Goal: Information Seeking & Learning: Learn about a topic

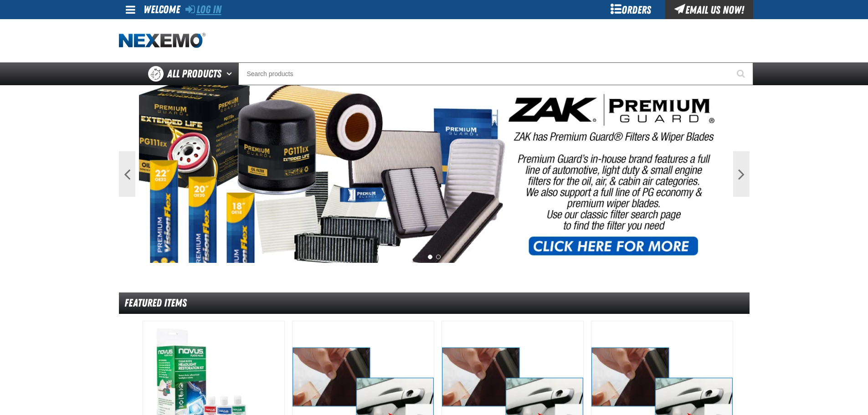
click at [205, 10] on link "Log In" at bounding box center [203, 9] width 36 height 13
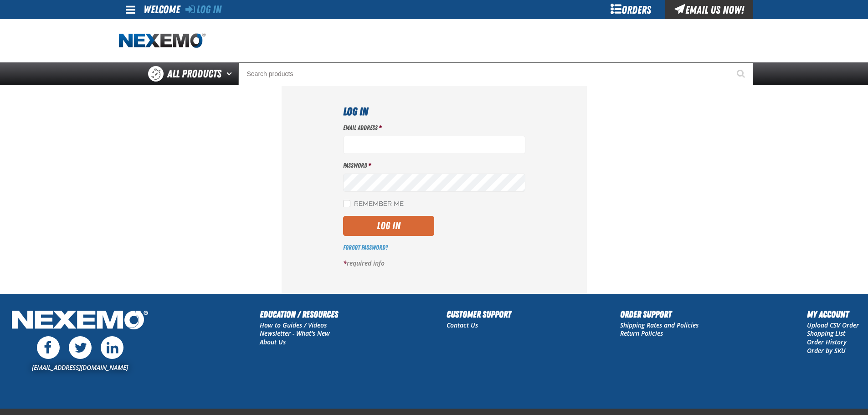
type input "bgambriel@vtaig.com"
click at [404, 225] on button "Log In" at bounding box center [388, 226] width 91 height 20
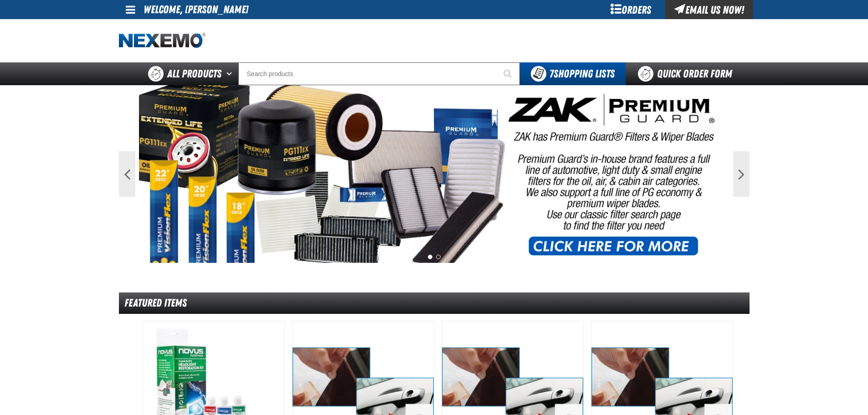
click at [130, 14] on span at bounding box center [131, 9] width 10 height 11
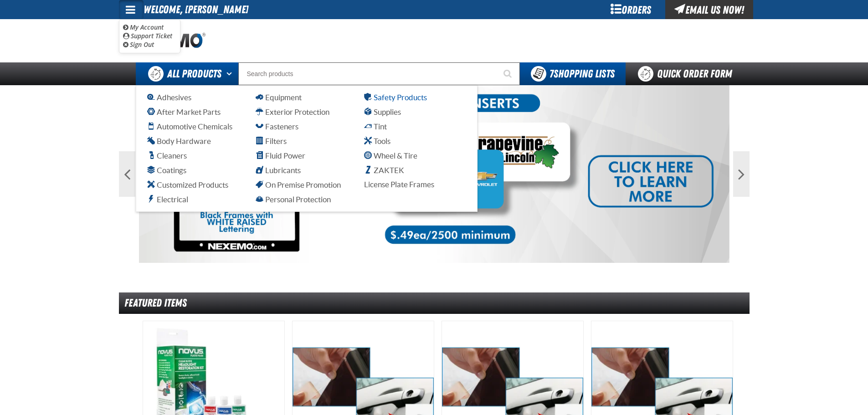
click at [388, 98] on span "Safety Products" at bounding box center [395, 97] width 63 height 9
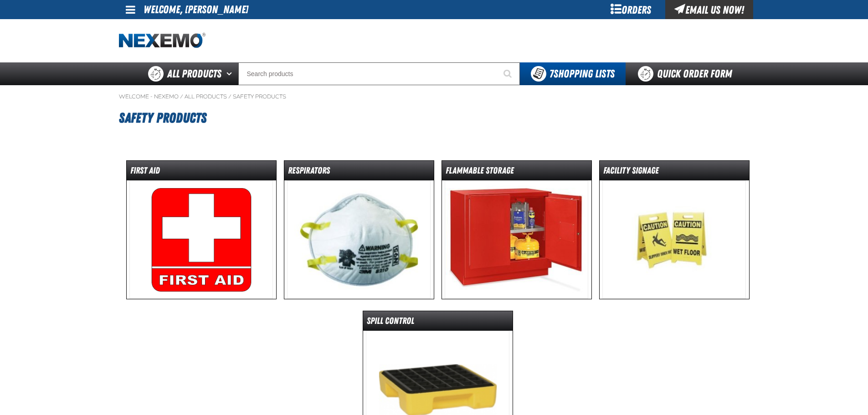
click at [189, 195] on img at bounding box center [200, 239] width 143 height 118
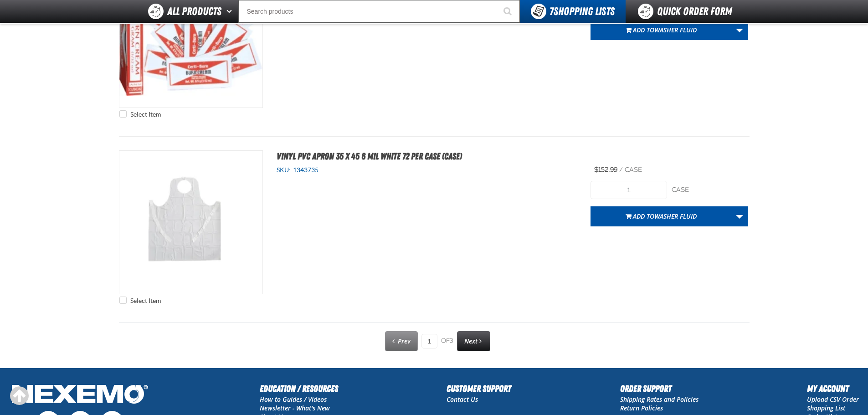
scroll to position [4632, 0]
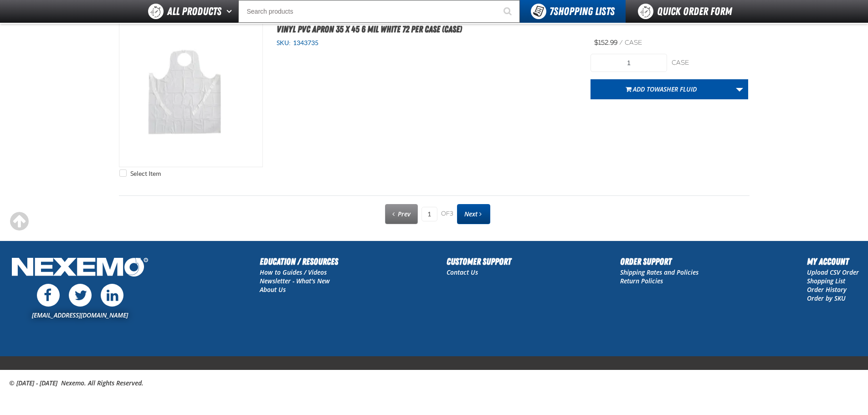
click at [471, 217] on span "Next" at bounding box center [470, 213] width 13 height 9
type input "2"
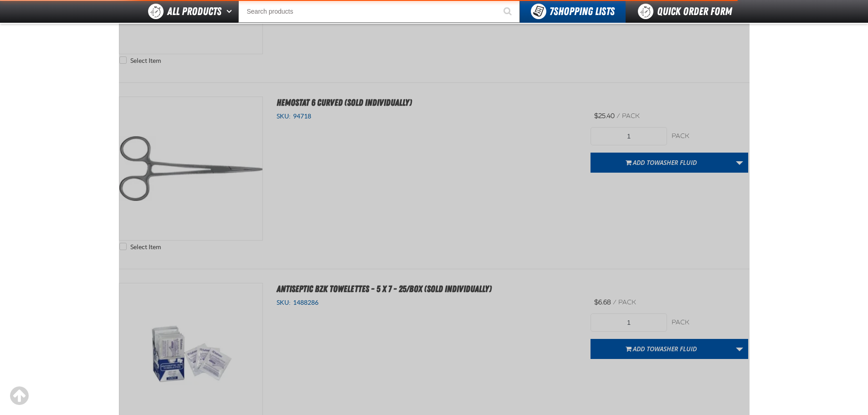
scroll to position [165, 0]
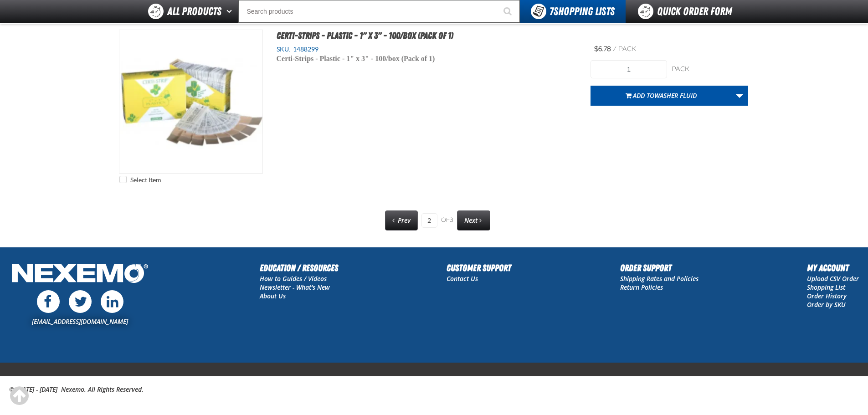
scroll to position [4632, 0]
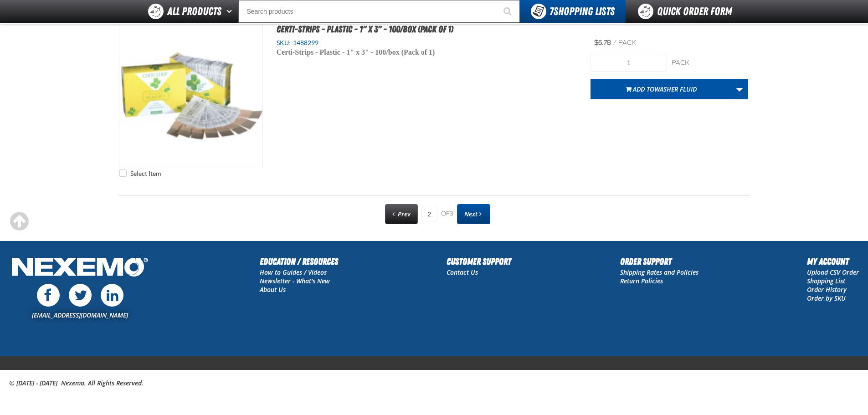
click at [475, 218] on span "Next" at bounding box center [470, 213] width 13 height 9
type input "3"
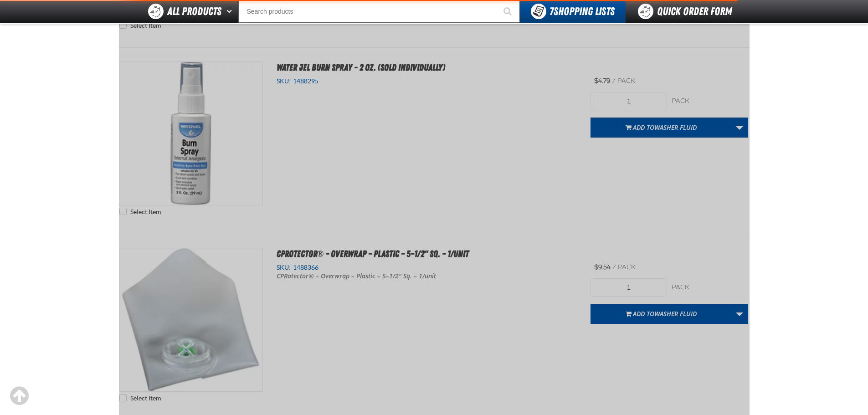
scroll to position [165, 0]
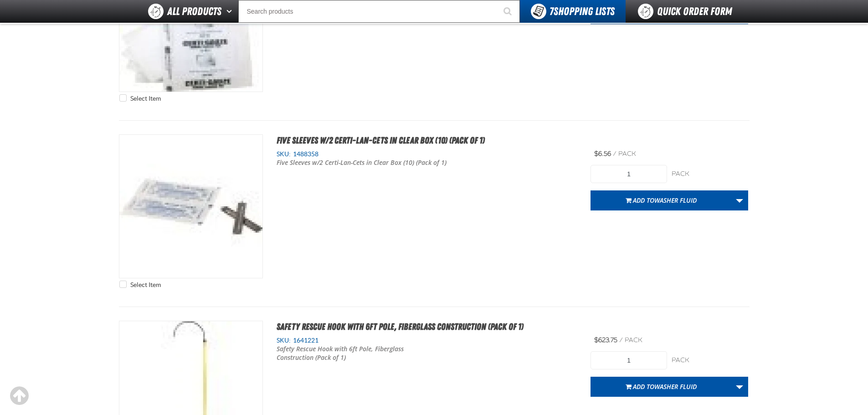
scroll to position [546, 0]
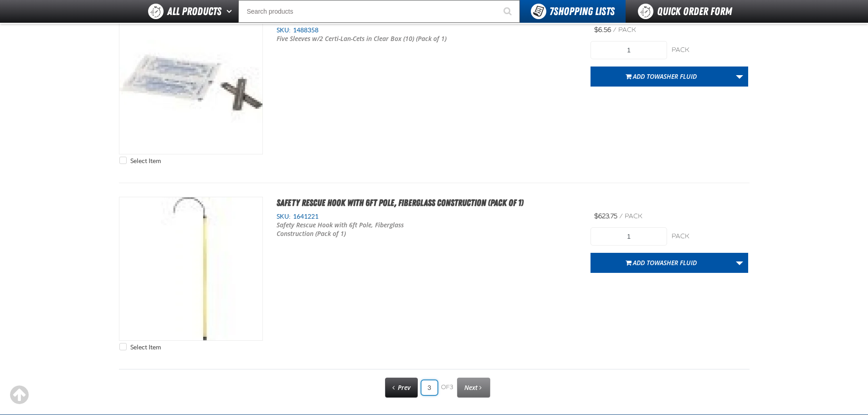
click at [433, 388] on input "3" at bounding box center [429, 387] width 16 height 15
type input "1"
click at [401, 393] on div "Prev 1 of 3 Next" at bounding box center [434, 388] width 112 height 20
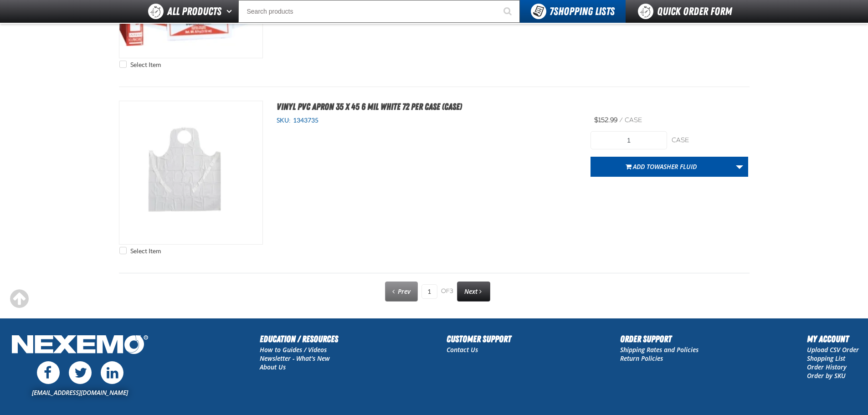
scroll to position [4600, 0]
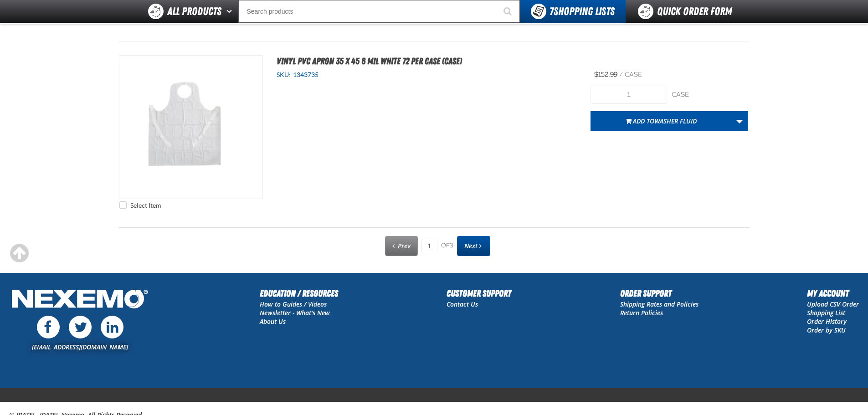
click at [483, 244] on link "Next" at bounding box center [473, 246] width 33 height 20
type input "2"
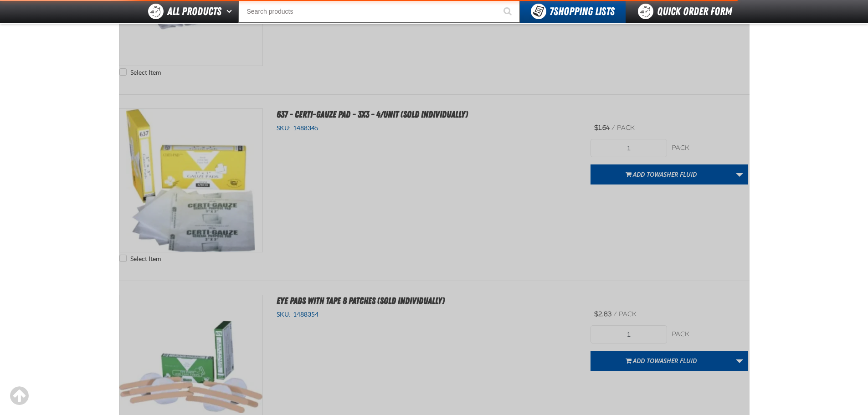
scroll to position [165, 0]
